Goal: Understand process/instructions

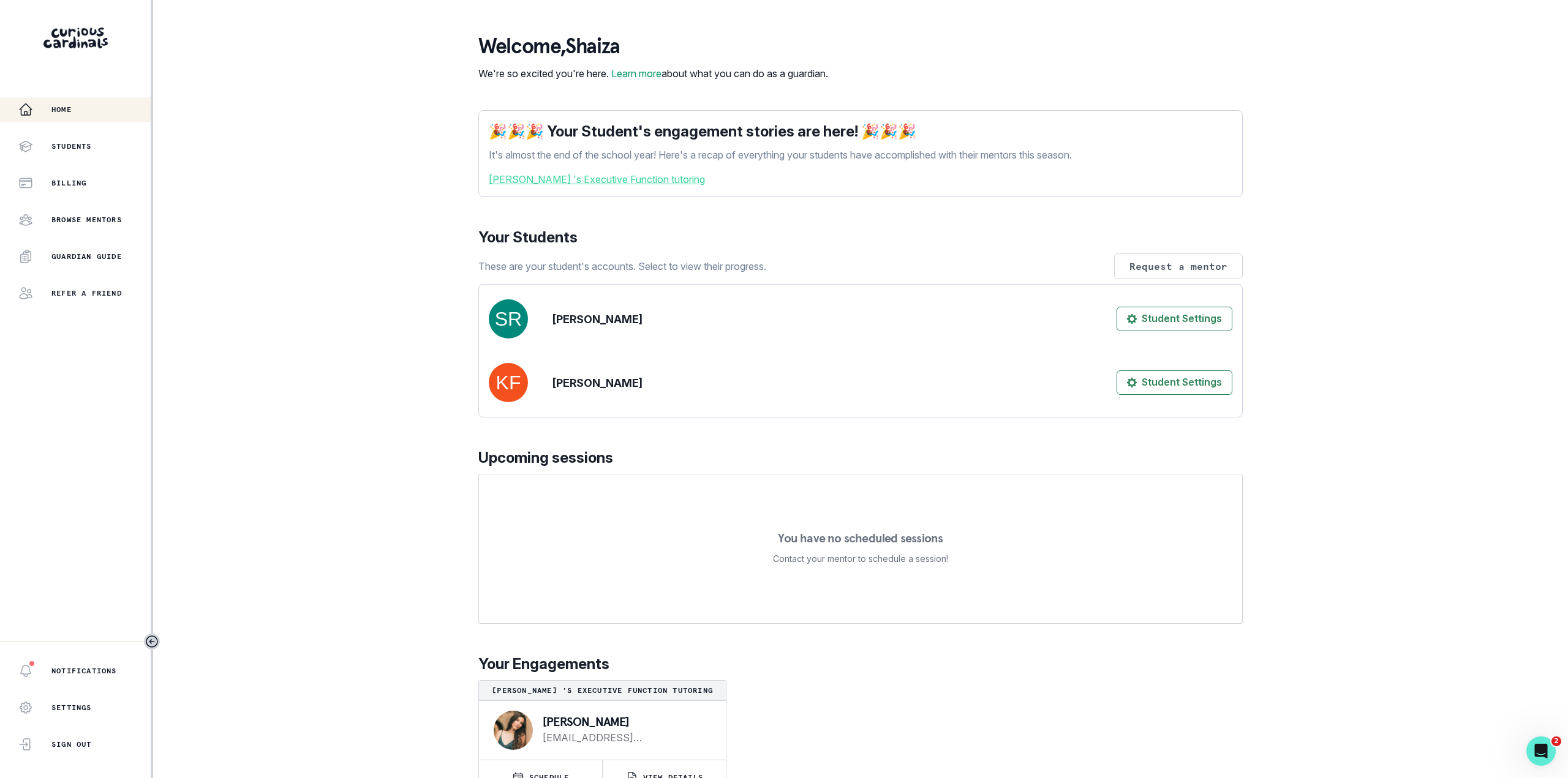
click at [669, 186] on link "Kira Friedland 's Executive Function tutoring" at bounding box center [860, 179] width 744 height 15
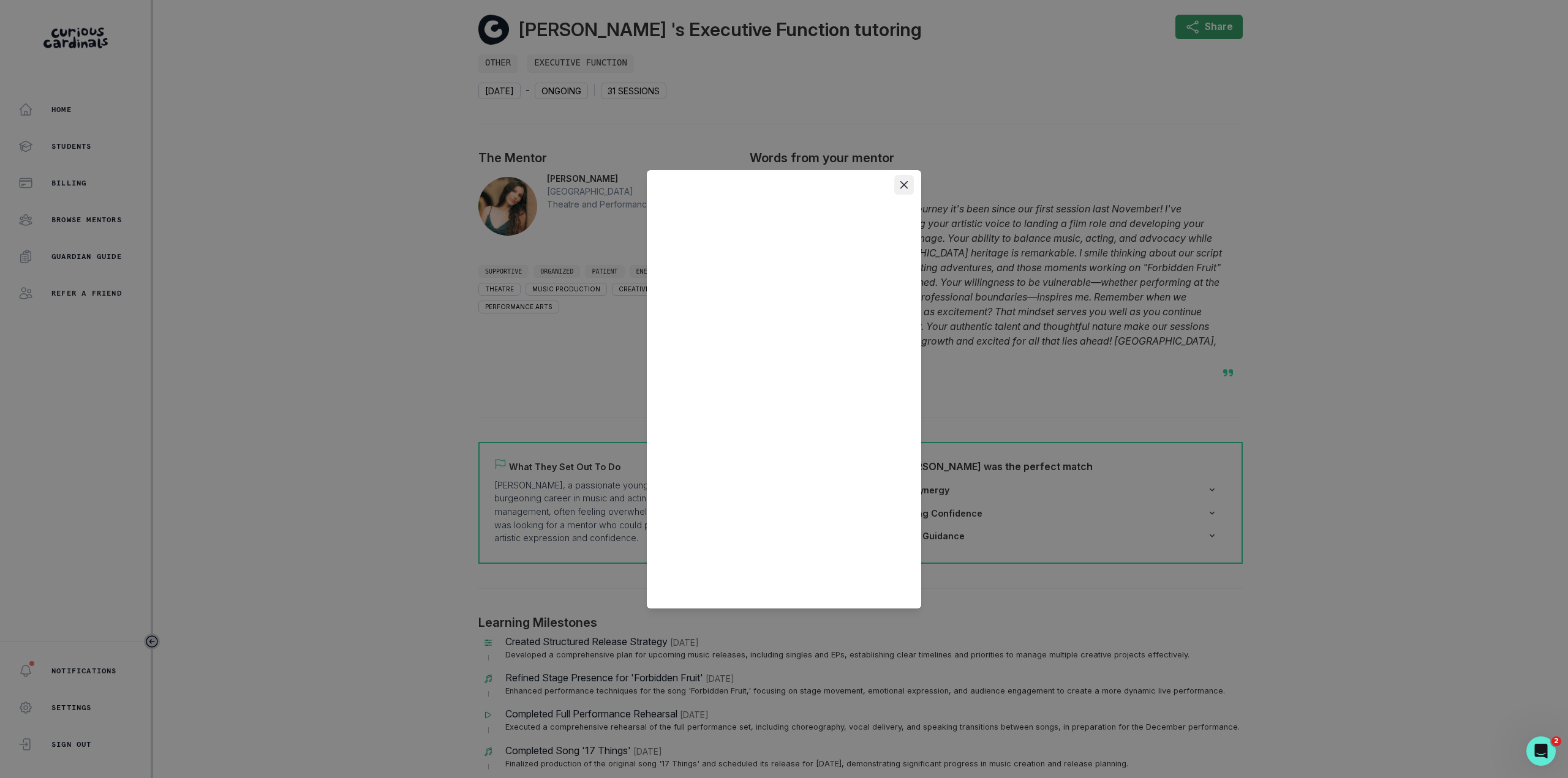
click at [905, 183] on icon "Close" at bounding box center [904, 184] width 7 height 7
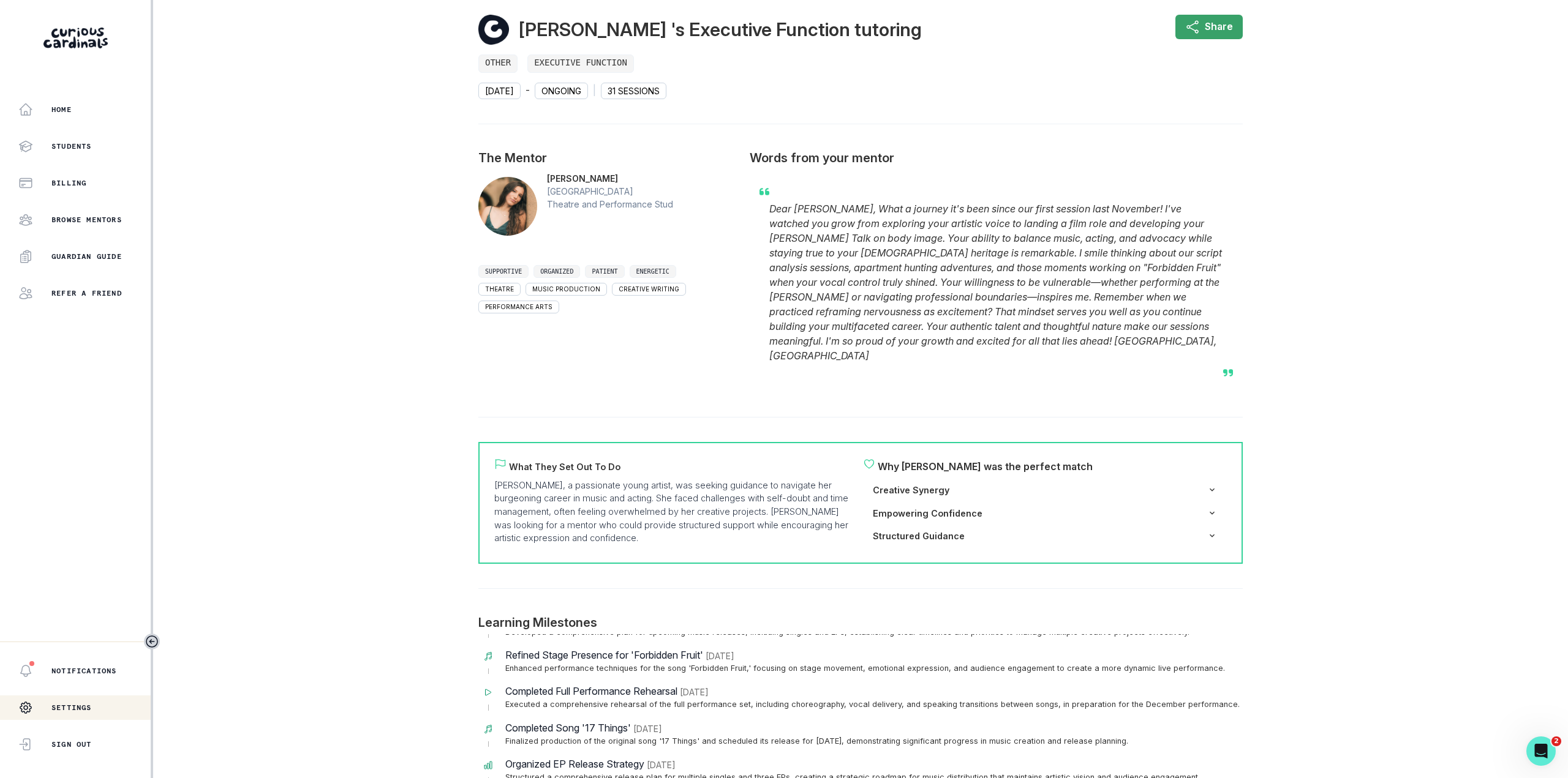
click at [87, 700] on div "Settings" at bounding box center [55, 707] width 74 height 24
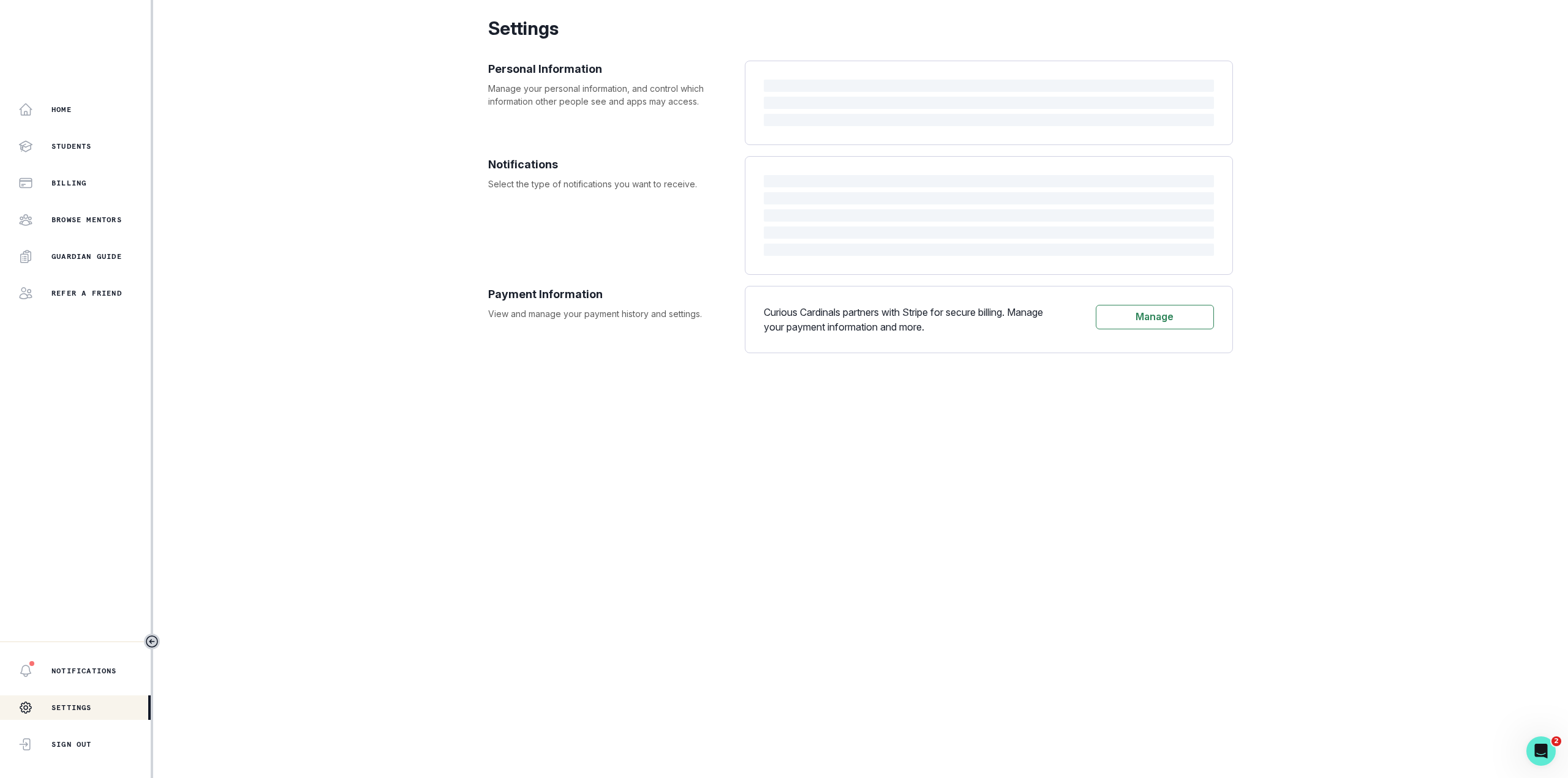
select select "America/New_York"
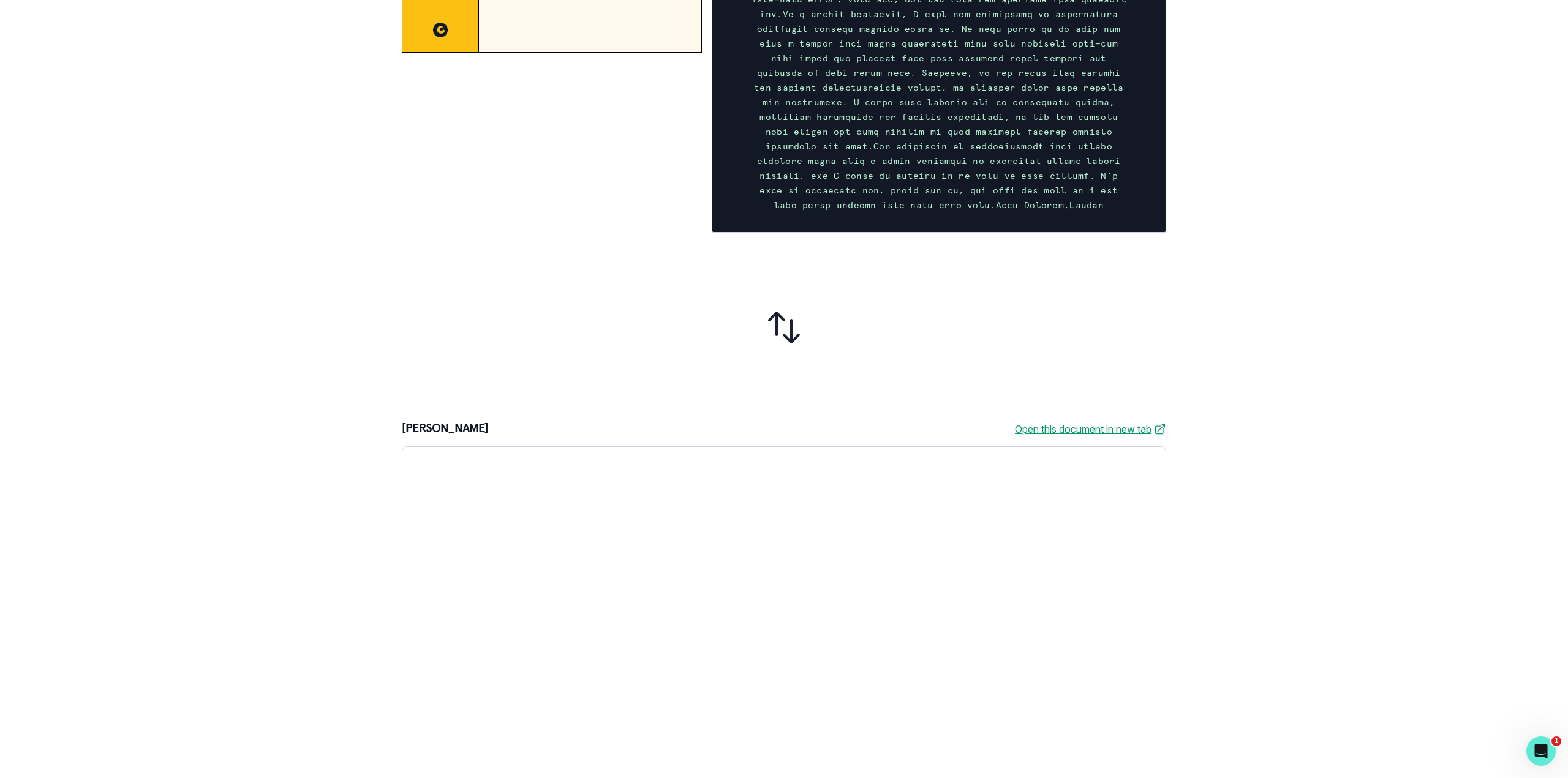
scroll to position [368, 0]
click at [1042, 423] on link "Open this document in new tab" at bounding box center [1090, 428] width 151 height 15
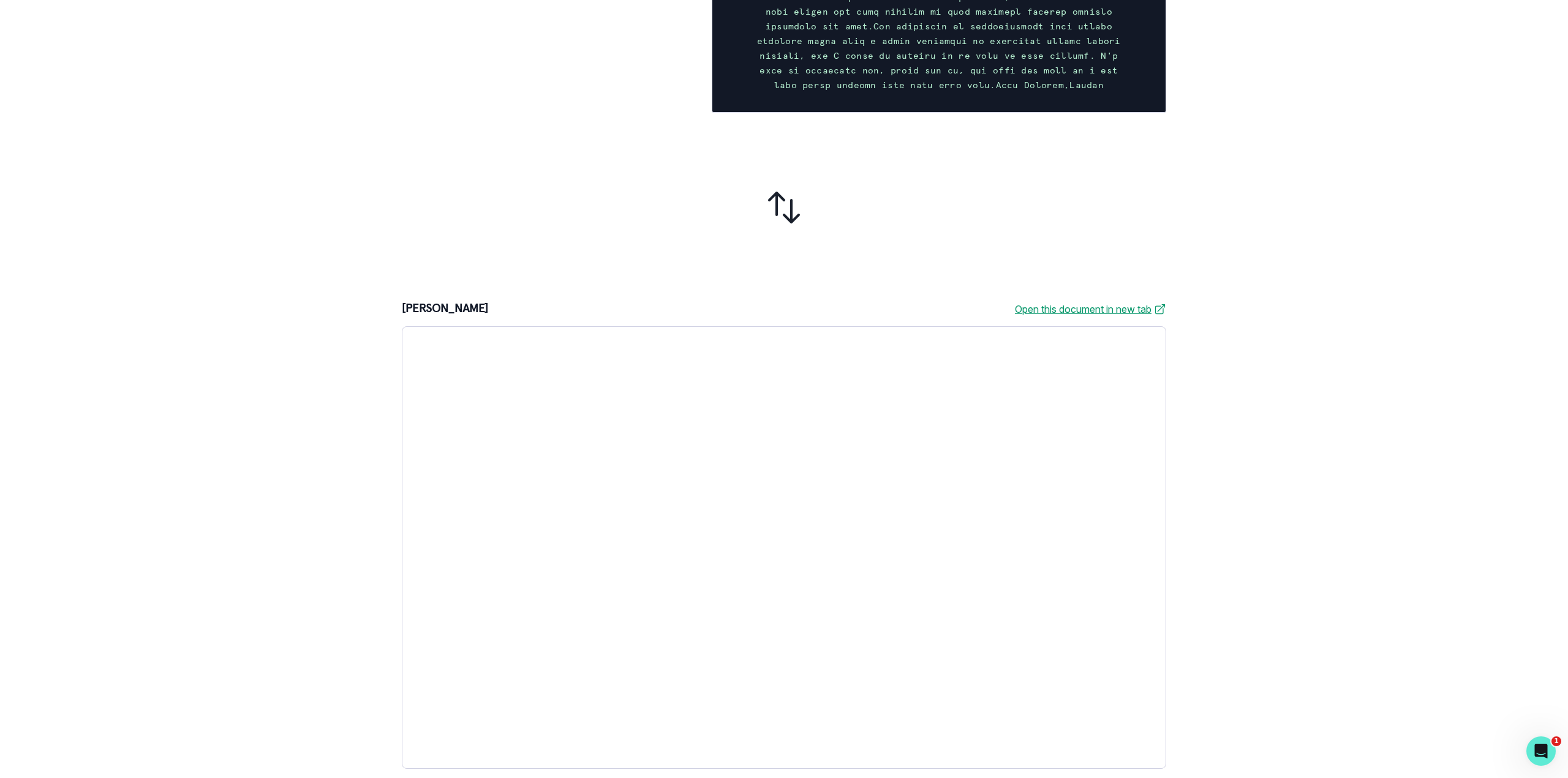
scroll to position [491, 0]
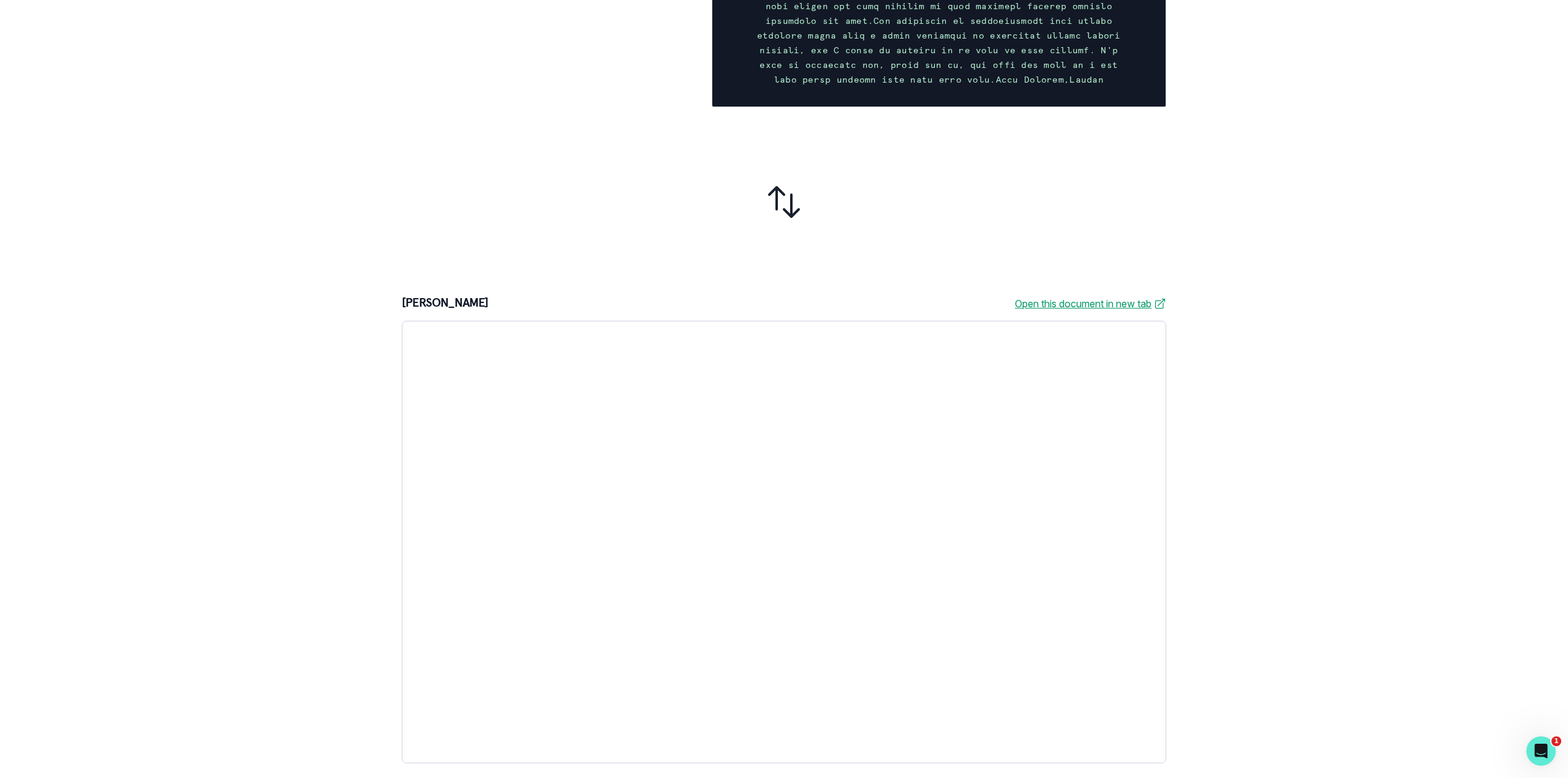
click at [1315, 553] on div "1. Review 2. Create profile 3. Reserve your mentor 4. Schedule first session Ne…" at bounding box center [784, 389] width 1568 height 778
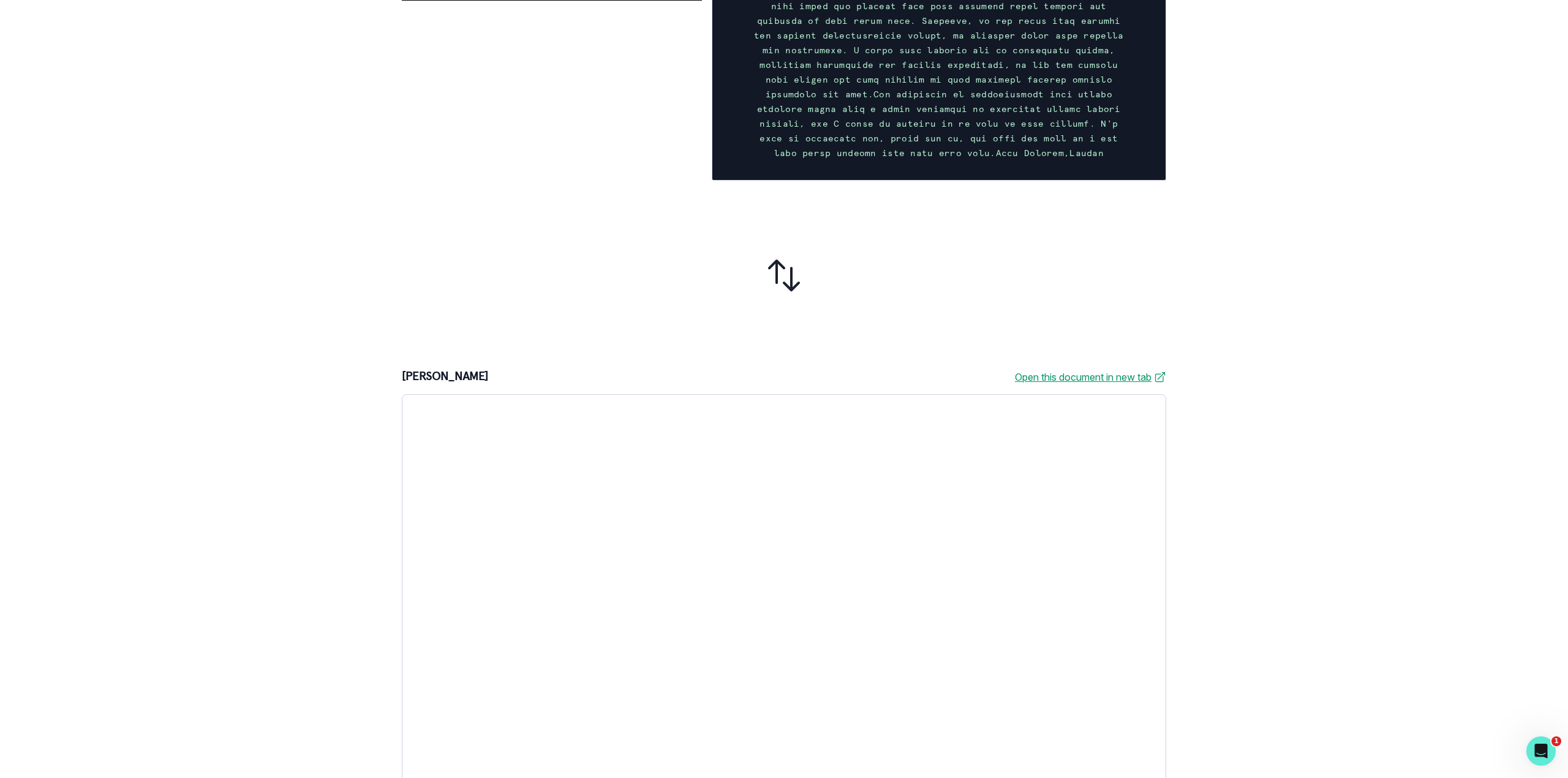
click at [1013, 242] on div at bounding box center [784, 275] width 764 height 169
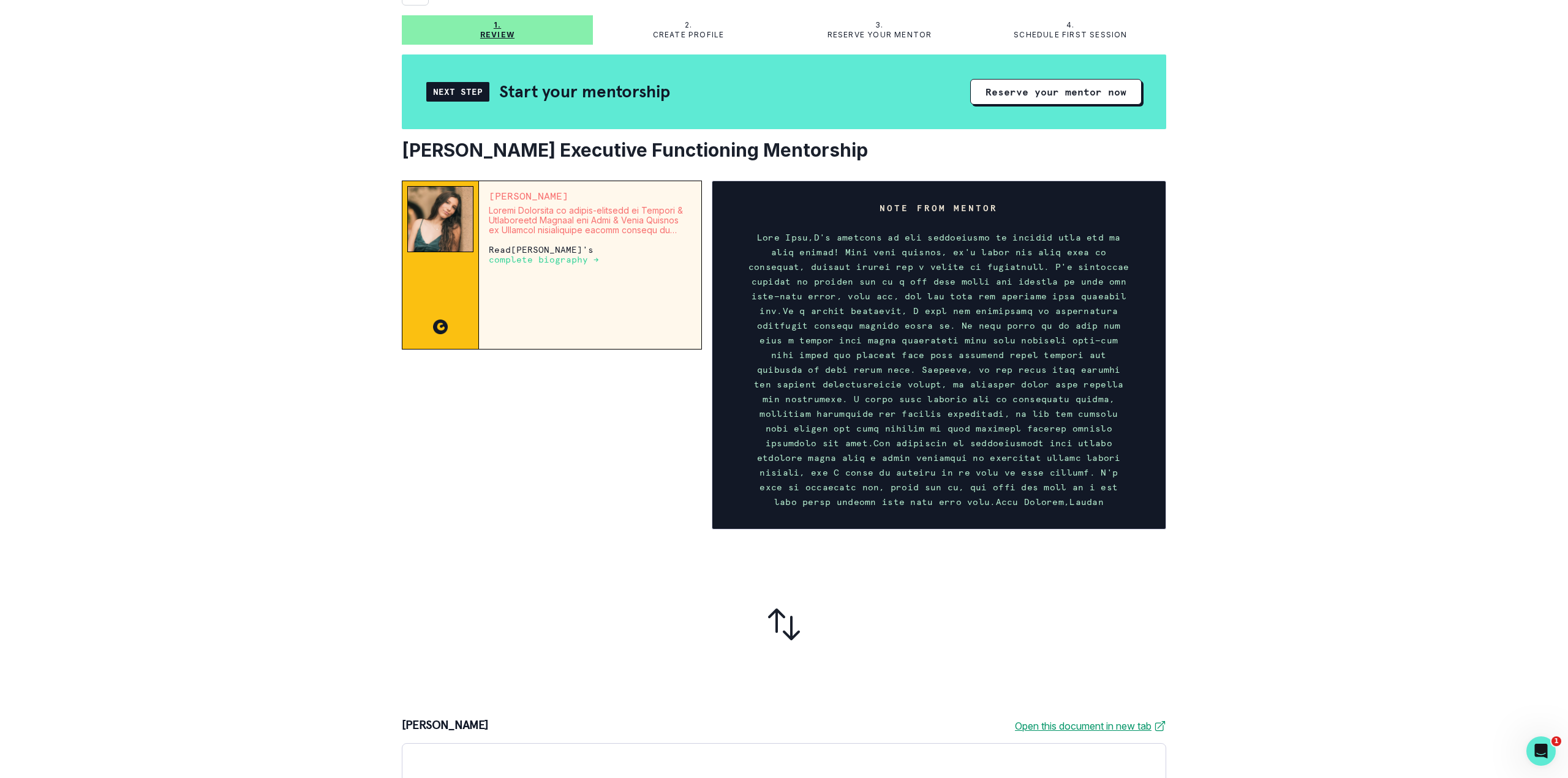
scroll to position [0, 0]
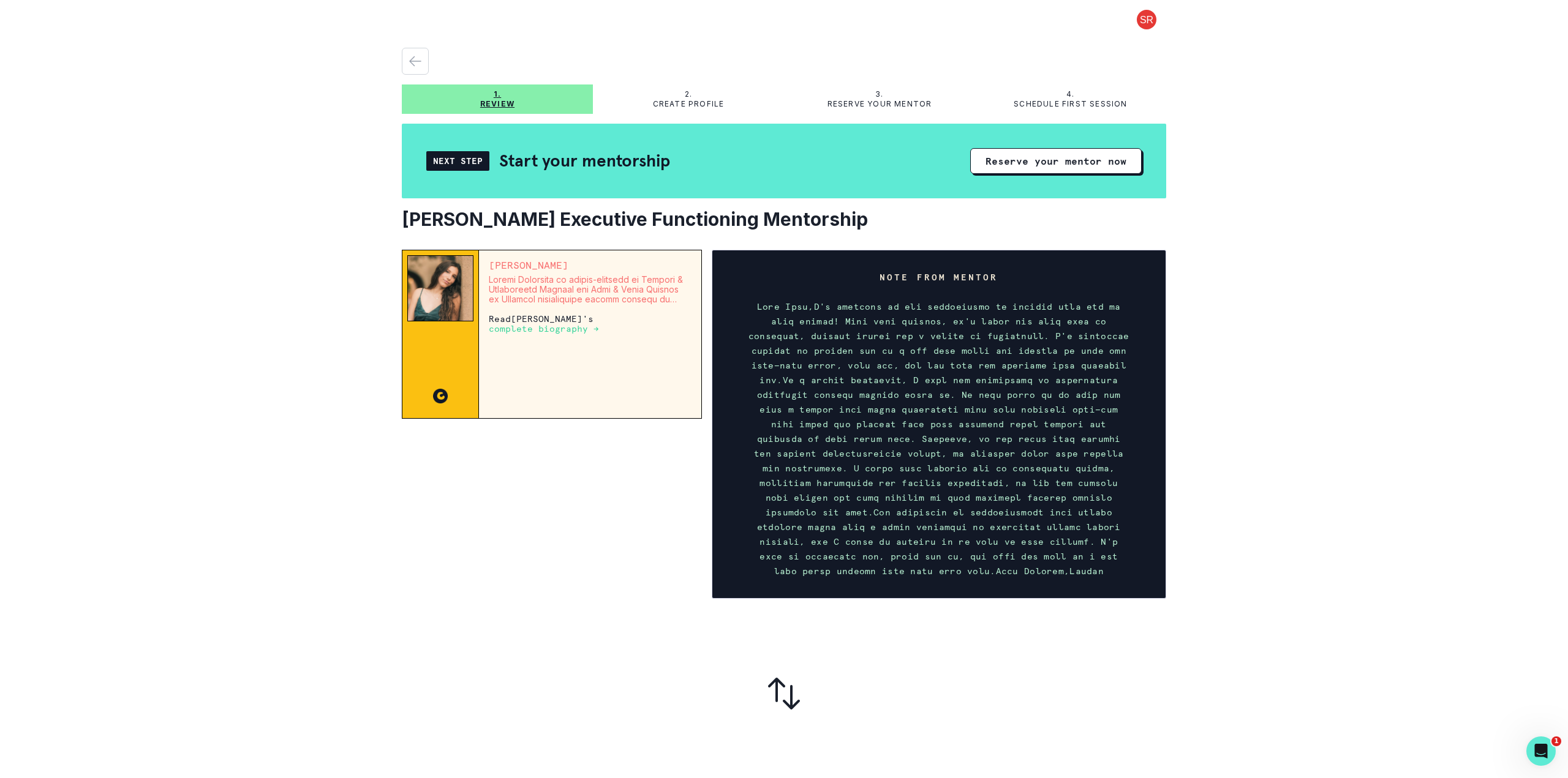
click at [685, 91] on p "2." at bounding box center [689, 94] width 7 height 10
click at [1136, 20] on button at bounding box center [1146, 19] width 39 height 20
